Goal: Task Accomplishment & Management: Use online tool/utility

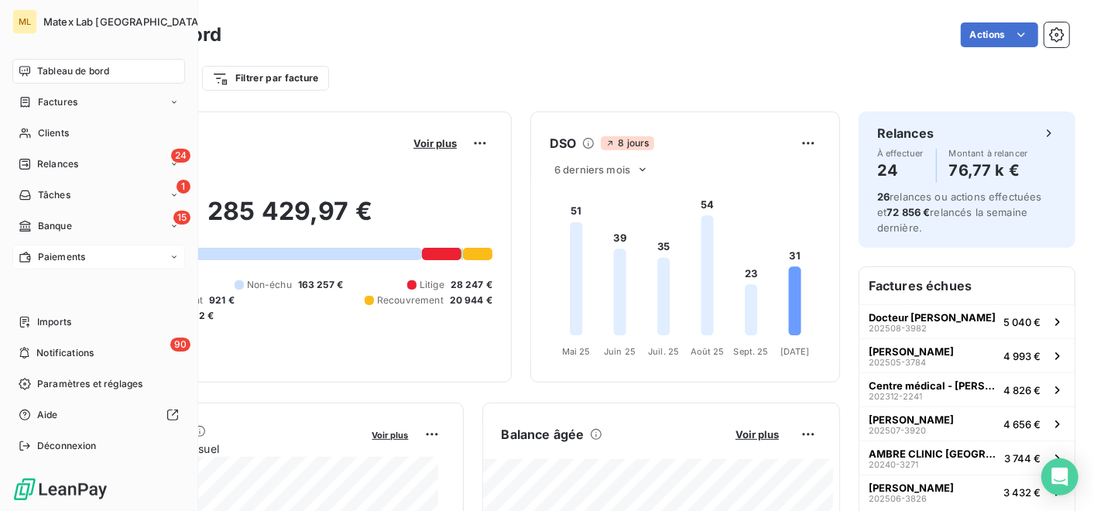
click at [50, 256] on span "Paiements" at bounding box center [61, 257] width 47 height 14
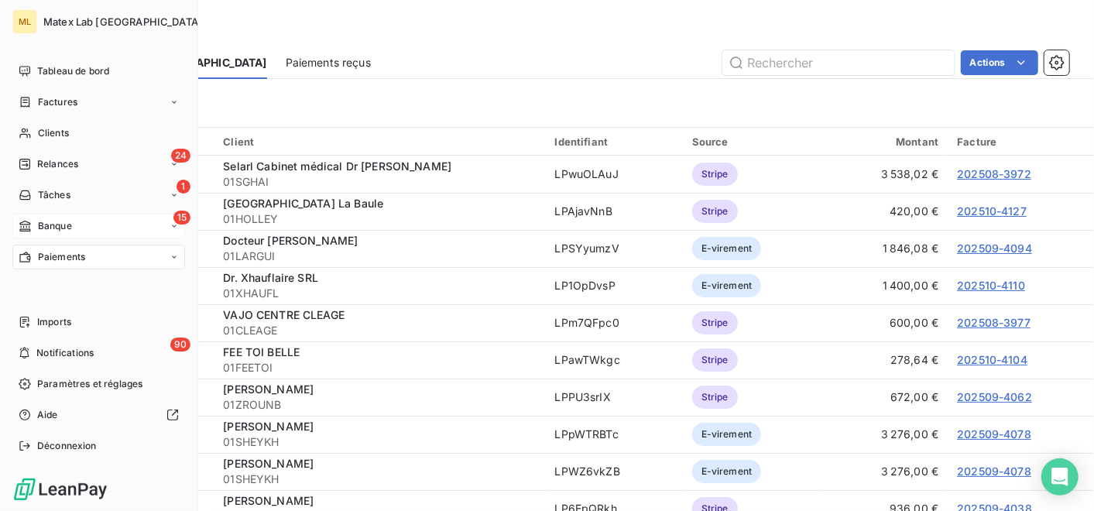
click at [46, 221] on span "Banque" at bounding box center [55, 226] width 34 height 14
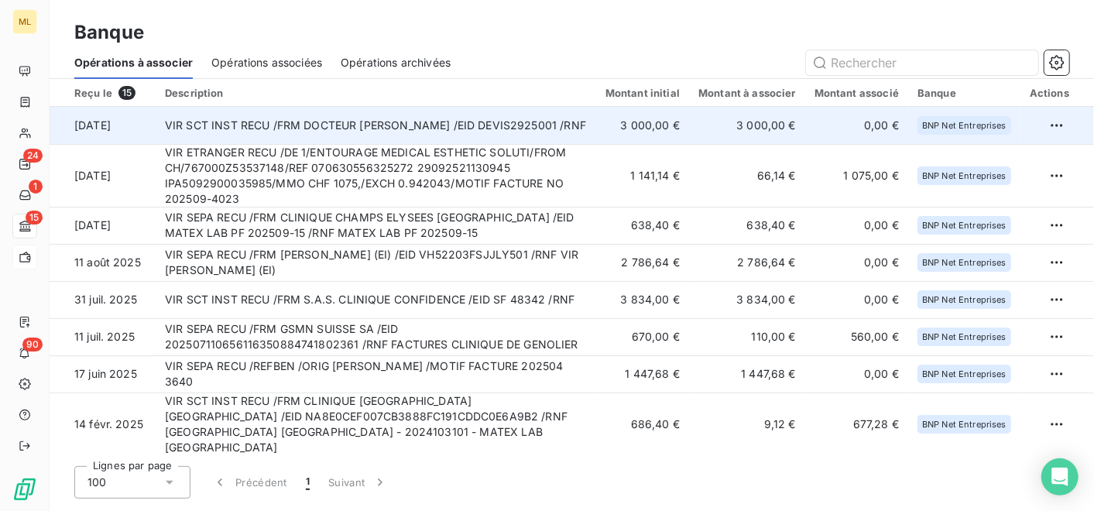
click at [436, 118] on td "VIR SCT INST RECU /FRM DOCTEUR [PERSON_NAME] /EID DEVIS2925001 /RNF" at bounding box center [376, 125] width 440 height 37
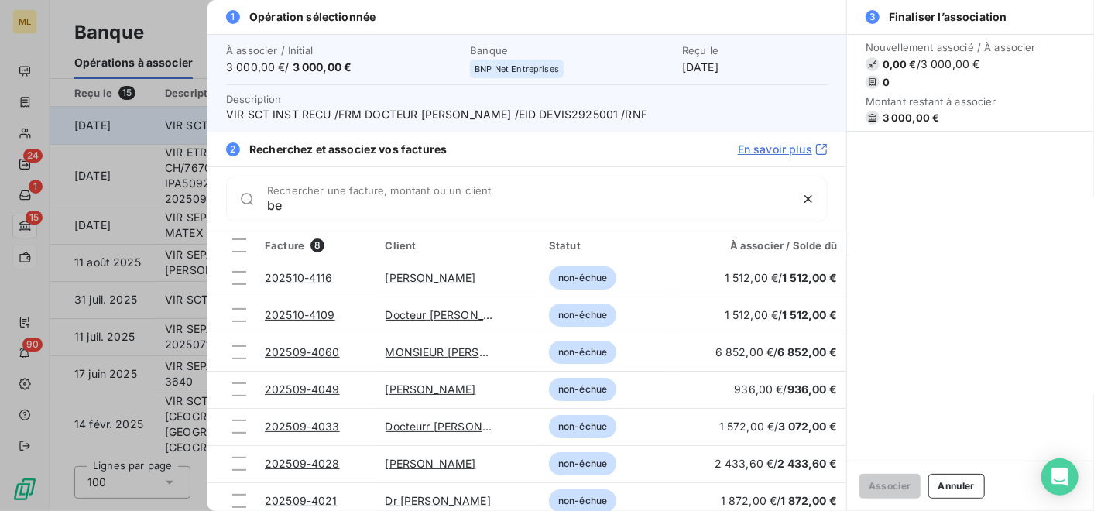
type input "b"
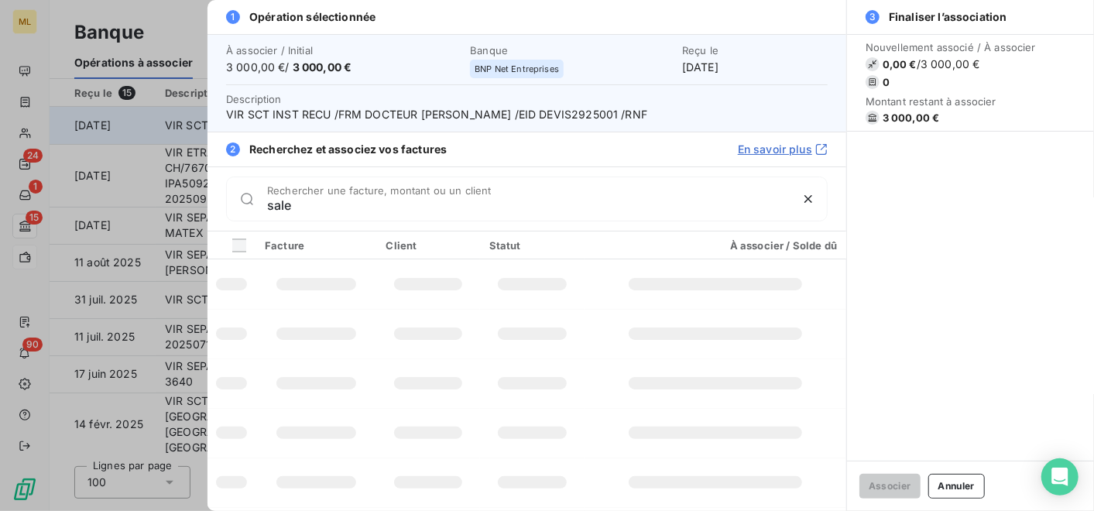
type input "[GEOGRAPHIC_DATA]"
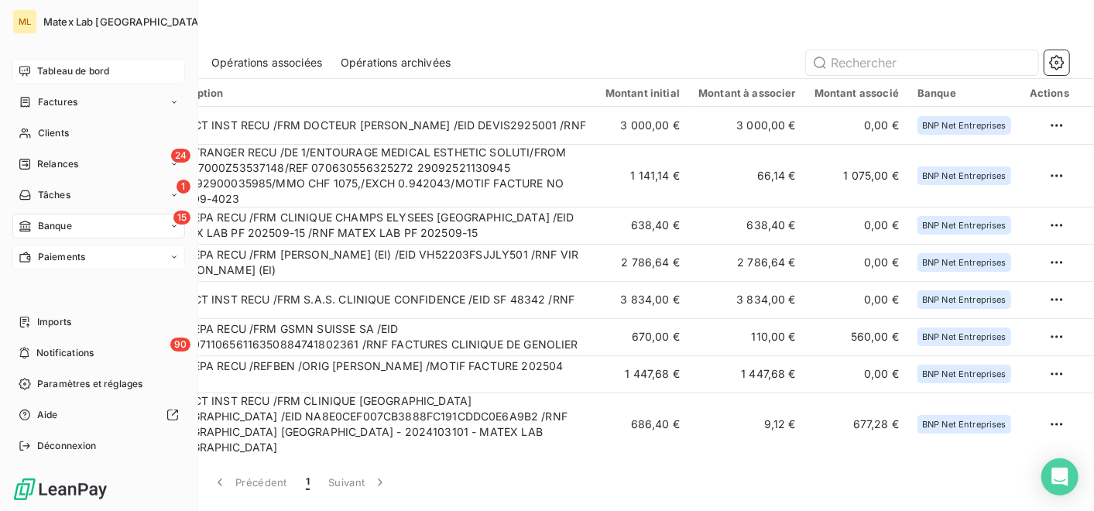
click at [50, 64] on span "Tableau de bord" at bounding box center [73, 71] width 72 height 14
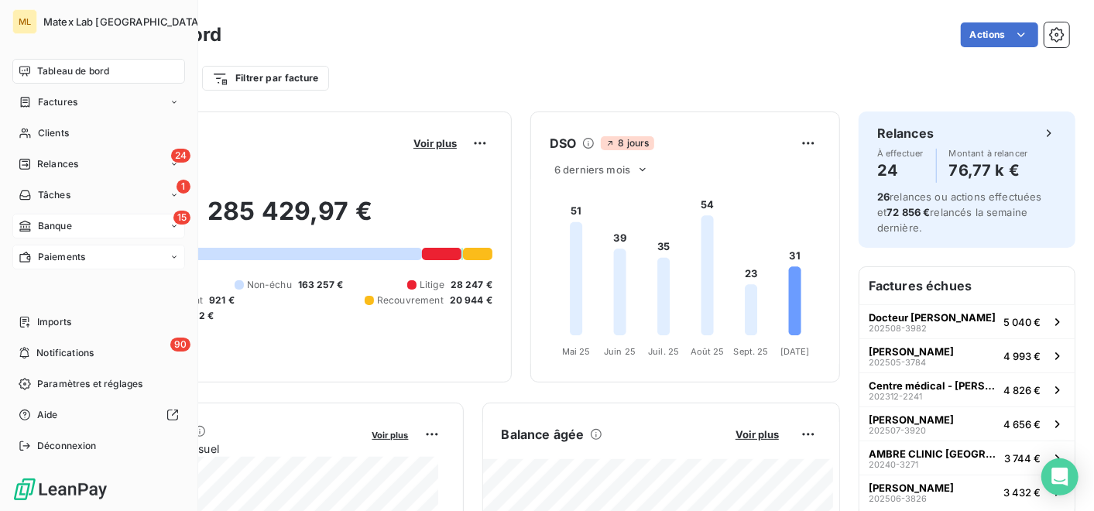
click at [70, 245] on div "Paiements" at bounding box center [98, 257] width 173 height 25
